Goal: Transaction & Acquisition: Book appointment/travel/reservation

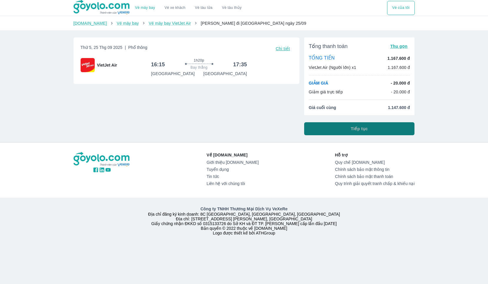
click at [412, 127] on button "Tiếp tục" at bounding box center [359, 128] width 111 height 13
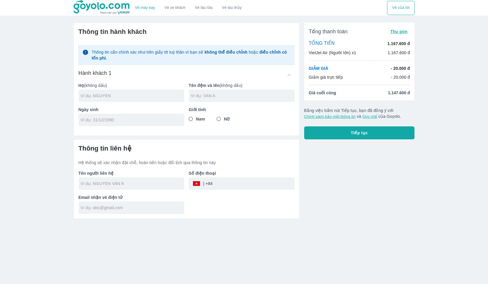
click at [96, 8] on img at bounding box center [102, 7] width 57 height 15
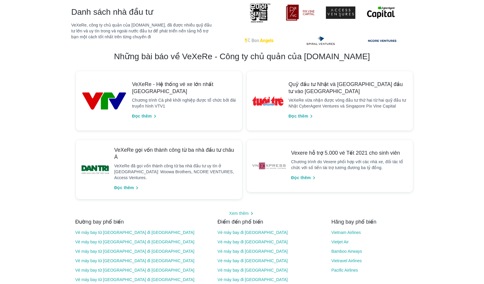
scroll to position [559, 0]
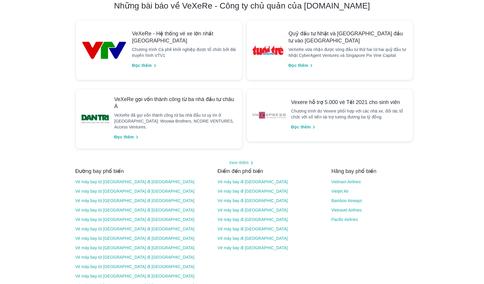
click at [296, 61] on button "Đọc thêm" at bounding box center [301, 66] width 31 height 10
click at [300, 61] on button "Đọc thêm" at bounding box center [301, 66] width 31 height 10
click at [301, 62] on span "Đọc thêm" at bounding box center [298, 65] width 20 height 6
